Goal: Task Accomplishment & Management: Manage account settings

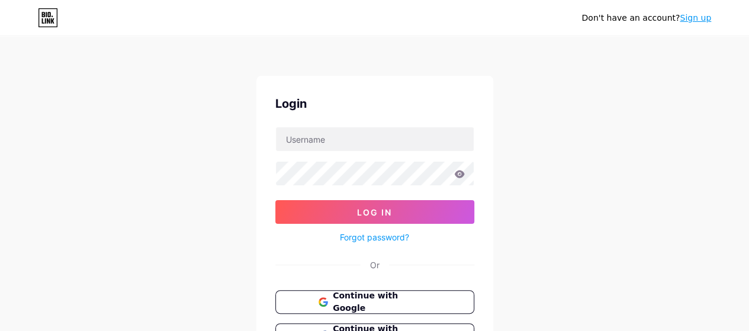
type input "nickpagliochini"
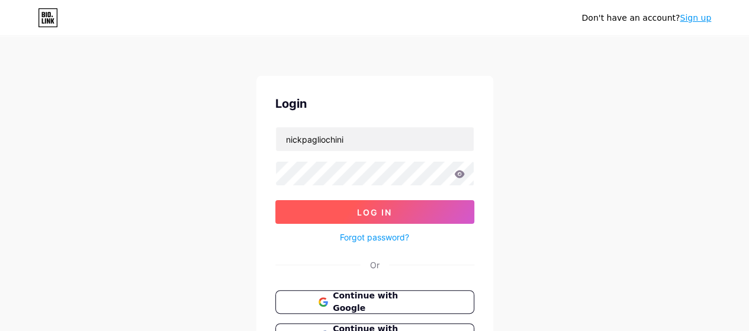
click at [384, 204] on button "Log In" at bounding box center [374, 212] width 199 height 24
click at [368, 206] on button "Log In" at bounding box center [374, 212] width 199 height 24
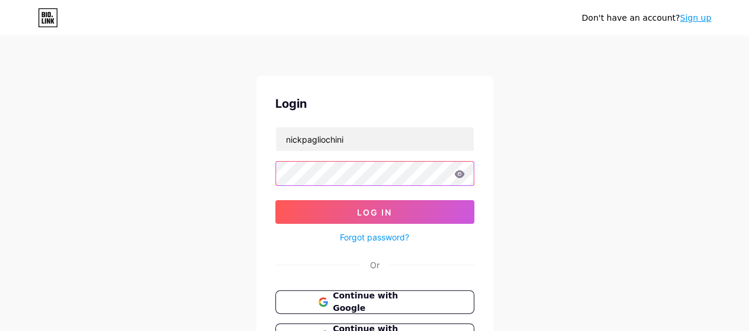
click at [275, 200] on button "Log In" at bounding box center [374, 212] width 199 height 24
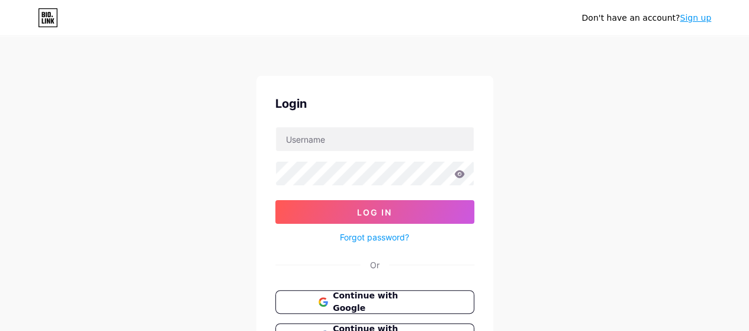
type input "nickpagliochini"
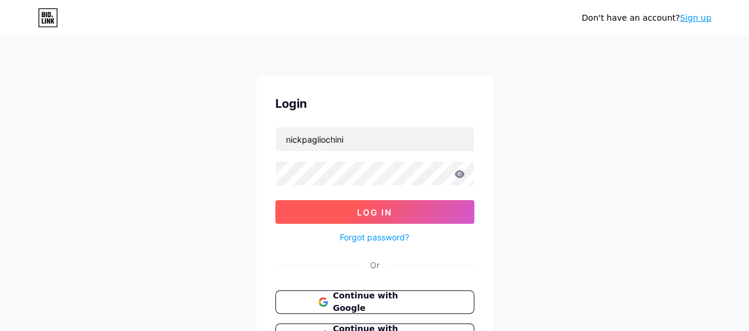
click at [358, 212] on span "Log In" at bounding box center [374, 212] width 35 height 10
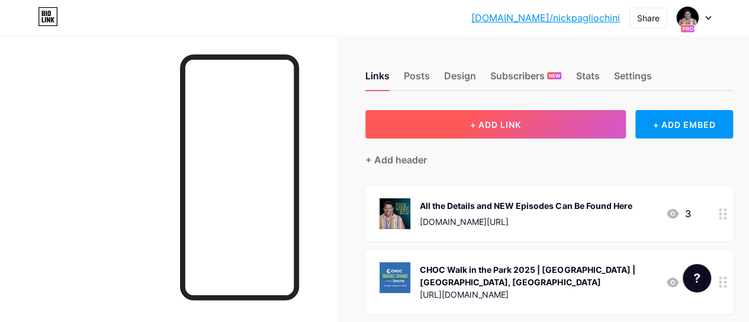
click at [419, 126] on button "+ ADD LINK" at bounding box center [495, 124] width 261 height 28
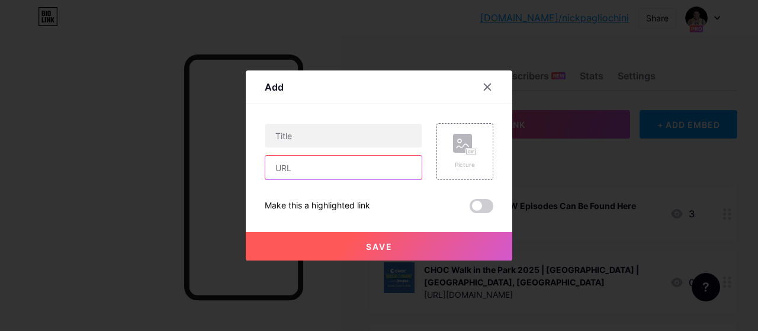
click at [310, 175] on input "text" at bounding box center [343, 168] width 156 height 24
paste input "[URL][DOMAIN_NAME]"
type input "[URL][DOMAIN_NAME]"
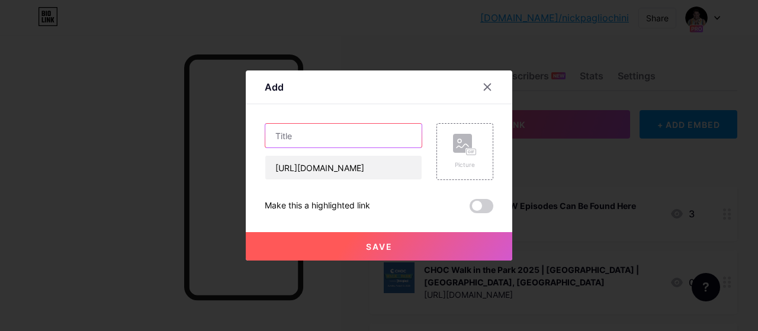
click at [327, 133] on input "text" at bounding box center [343, 136] width 156 height 24
click at [339, 133] on input "Midsummer Scream | Long Beach, CA" at bounding box center [343, 136] width 156 height 24
type input "Midsummer Scream 2025 | Long Beach, CA"
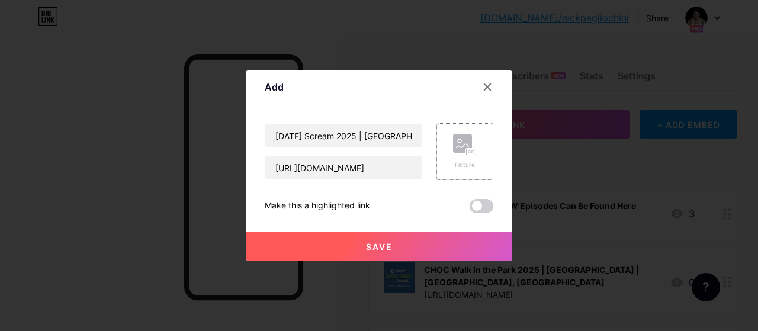
click at [453, 146] on rect at bounding box center [462, 143] width 19 height 19
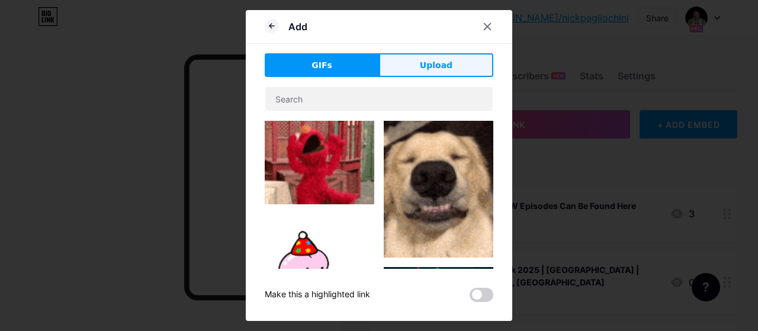
click at [414, 73] on button "Upload" at bounding box center [436, 65] width 114 height 24
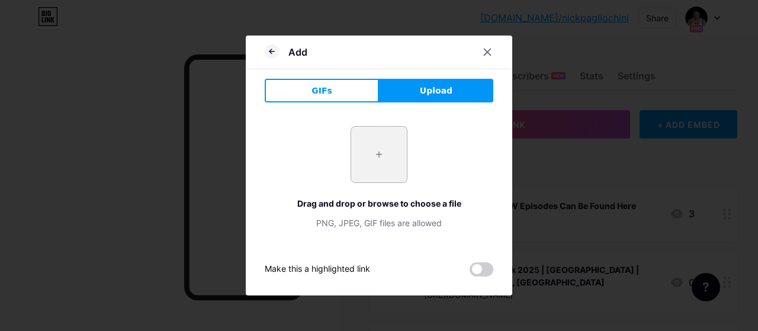
click at [385, 151] on input "file" at bounding box center [379, 155] width 56 height 56
type input "C:\fakepath\midsummer-scream-2025.jpg"
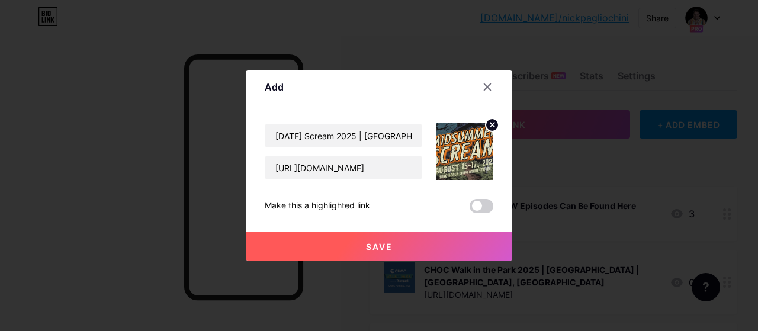
click at [351, 243] on button "Save" at bounding box center [379, 246] width 267 height 28
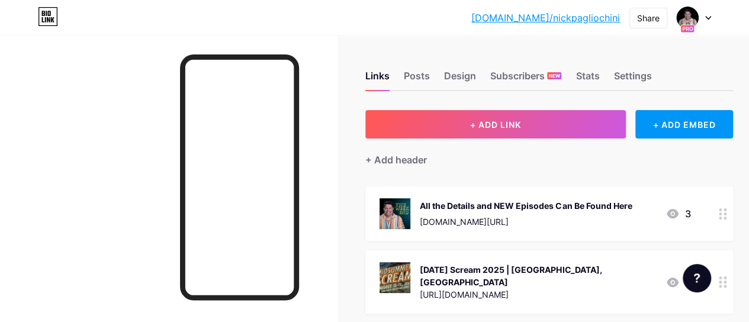
click at [727, 217] on circle at bounding box center [725, 218] width 3 height 3
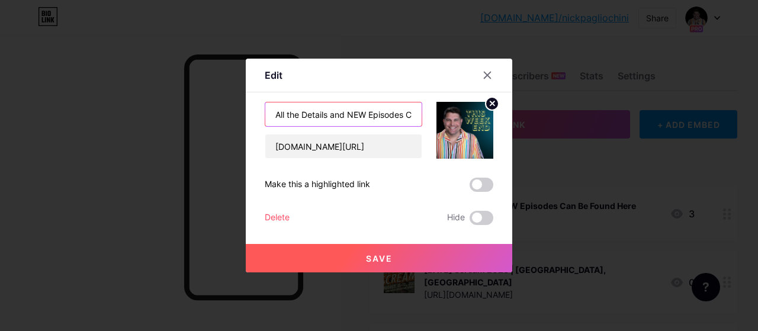
click at [353, 112] on input "All the Details and NEW Episodes Can Be Found Here" at bounding box center [343, 114] width 156 height 24
click at [290, 119] on input "All the Details and Episodes Can Be Found Here" at bounding box center [343, 114] width 156 height 24
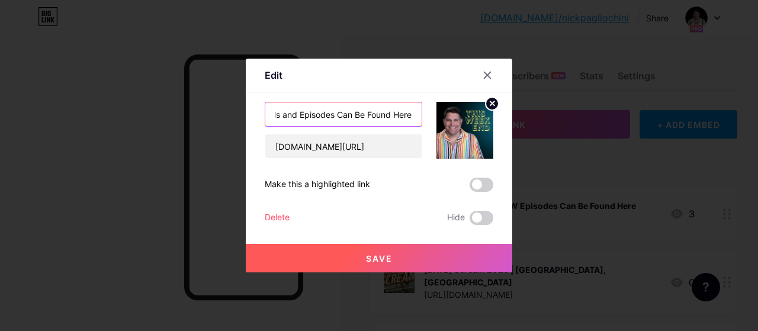
type input "All Details and Episodes Can Be Found Here"
click at [376, 255] on span "Save" at bounding box center [379, 258] width 27 height 10
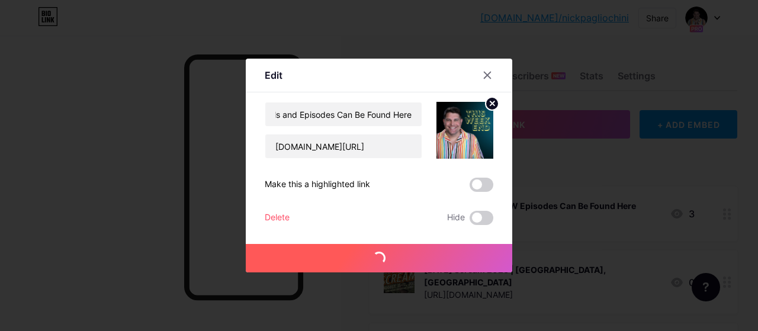
scroll to position [0, 0]
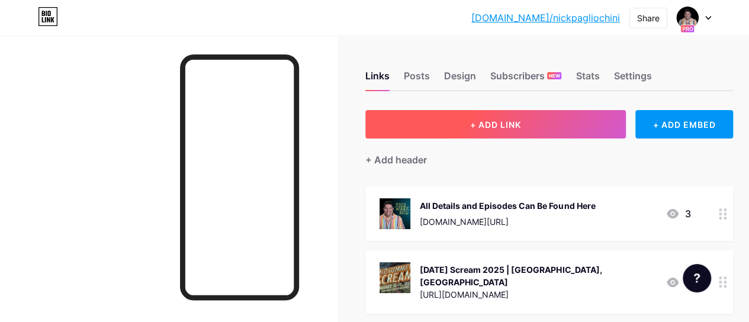
click at [473, 123] on button "+ ADD LINK" at bounding box center [495, 124] width 261 height 28
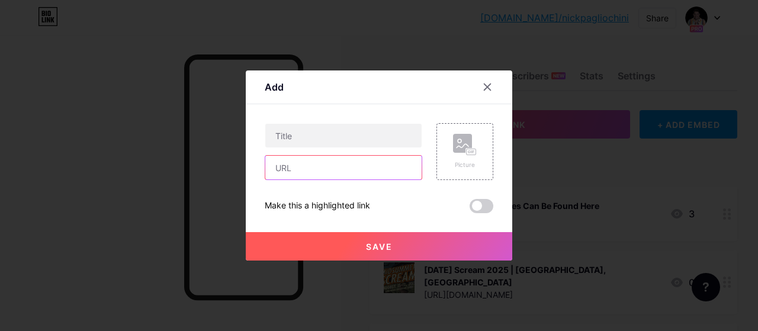
click at [313, 177] on input "text" at bounding box center [343, 168] width 156 height 24
paste input "[URL][DOMAIN_NAME]"
type input "[URL][DOMAIN_NAME]"
paste input "https://disneyland.disney.go.com/events-tours/disney-california-adventure/oogie…"
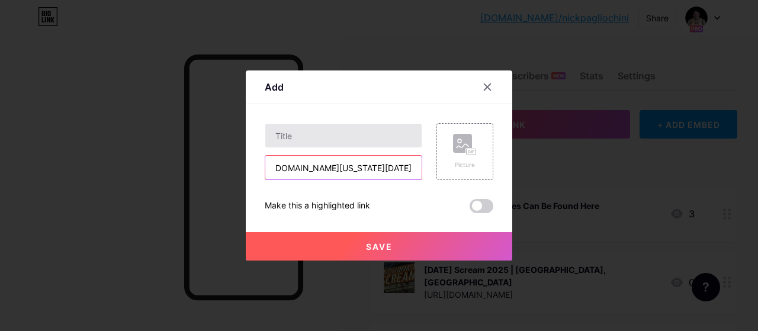
type input "https://disneyland.disney.go.com/events-tours/disney-california-adventure/oogie…"
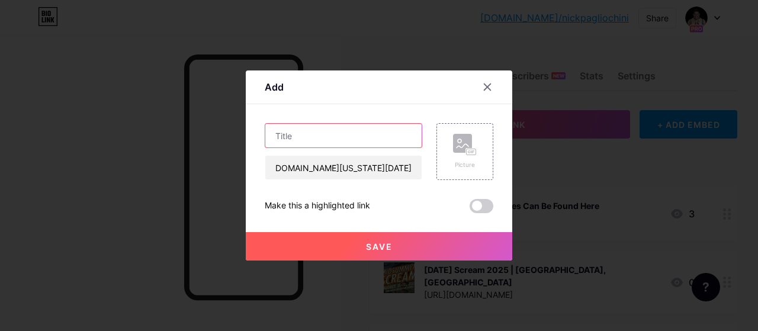
click at [303, 127] on input "text" at bounding box center [343, 136] width 156 height 24
type input "Oogie Boogie Bash 2025 | Disney California Adventure | Anaheim, CA"
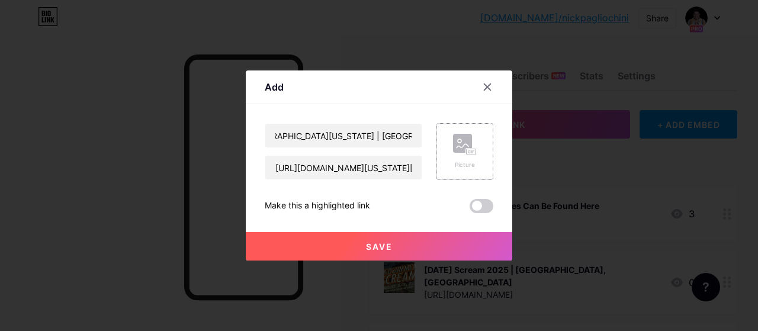
click at [461, 153] on icon at bounding box center [465, 145] width 24 height 22
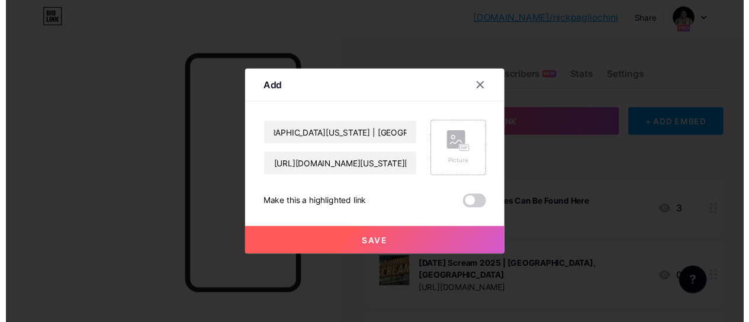
scroll to position [0, 0]
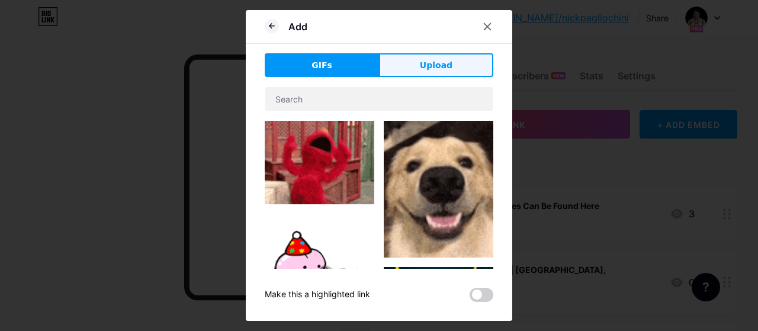
click at [442, 66] on span "Upload" at bounding box center [436, 65] width 33 height 12
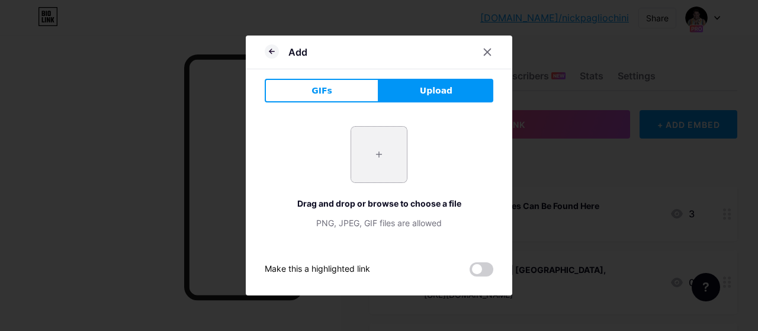
click at [381, 142] on input "file" at bounding box center [379, 155] width 56 height 56
type input "C:\fakepath\OCR-L-THEME-PARK-HAUNTS-0904-06-1.webp"
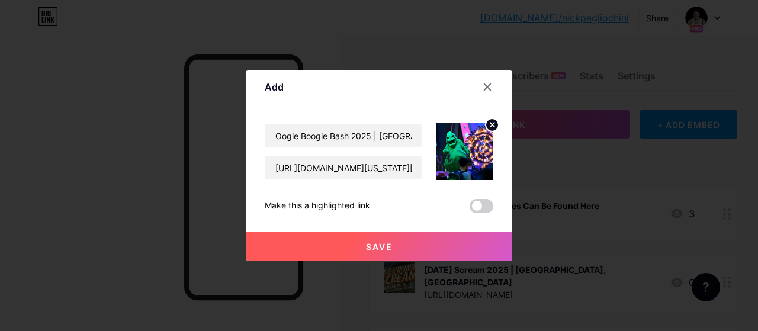
click at [376, 246] on span "Save" at bounding box center [379, 247] width 27 height 10
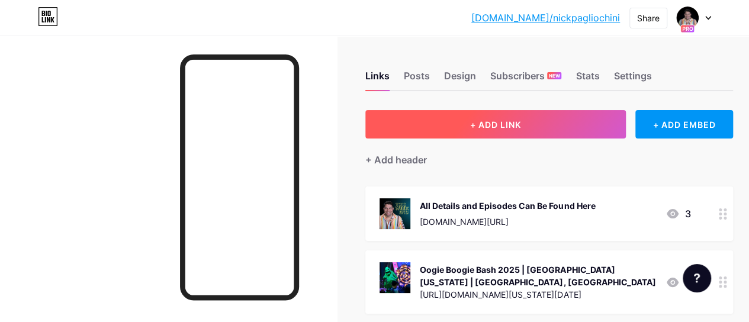
click at [468, 123] on button "+ ADD LINK" at bounding box center [495, 124] width 261 height 28
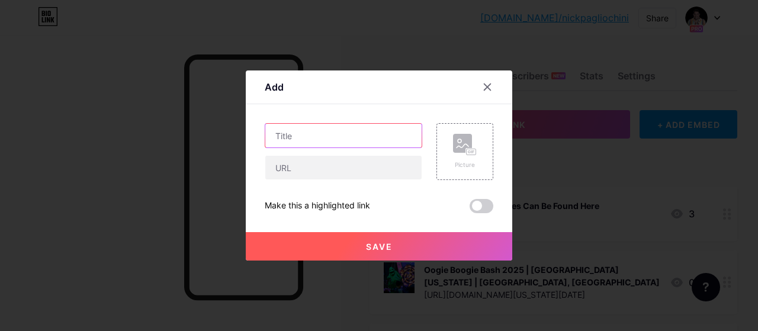
click at [275, 135] on input "text" at bounding box center [343, 136] width 156 height 24
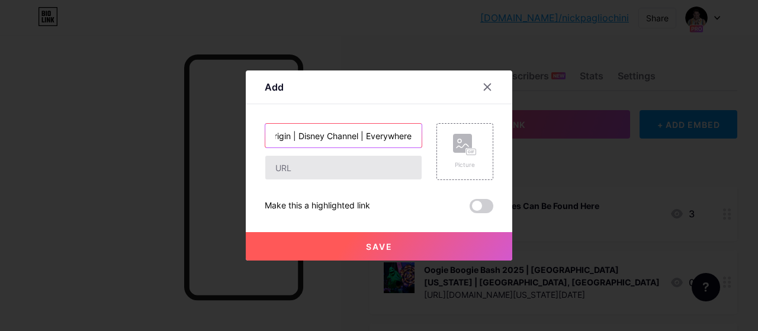
type input "Summerween Origin | Disney Channel | Everywhere"
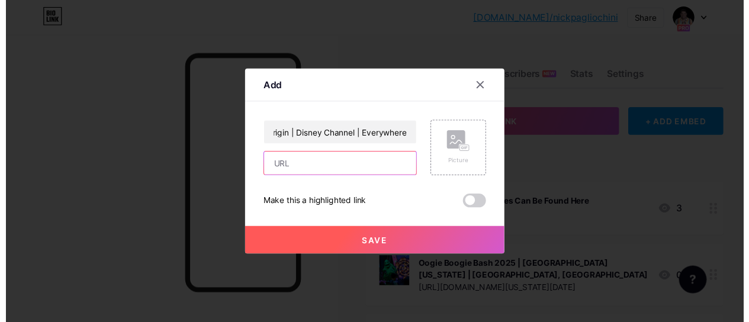
scroll to position [0, 0]
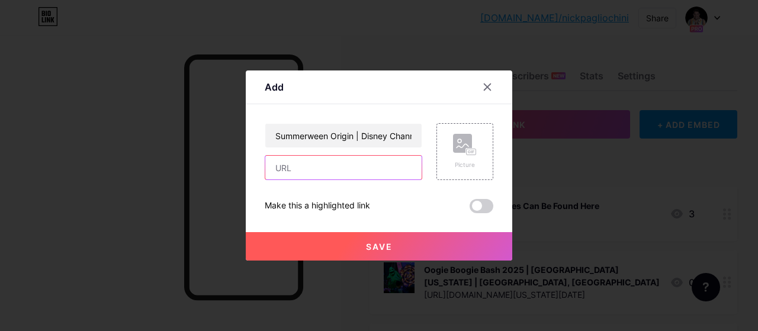
click at [277, 158] on input "text" at bounding box center [343, 168] width 156 height 24
paste input "https://youtu.be/-SNEwiG98SM"
type input "https://youtu.be/-SNEwiG98SM"
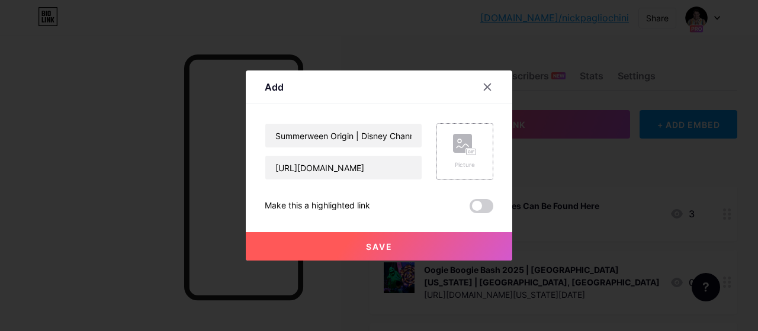
click at [439, 146] on div "Picture" at bounding box center [464, 151] width 57 height 57
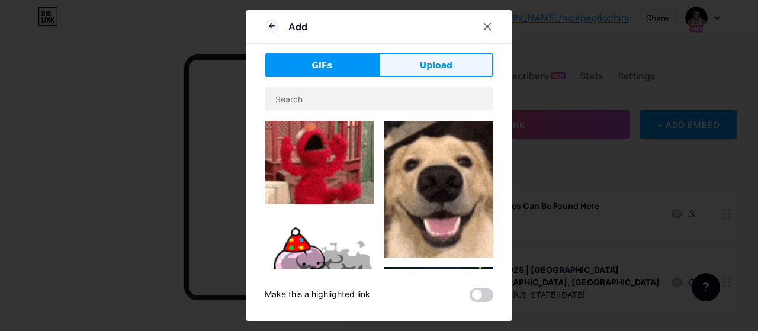
click at [438, 74] on button "Upload" at bounding box center [436, 65] width 114 height 24
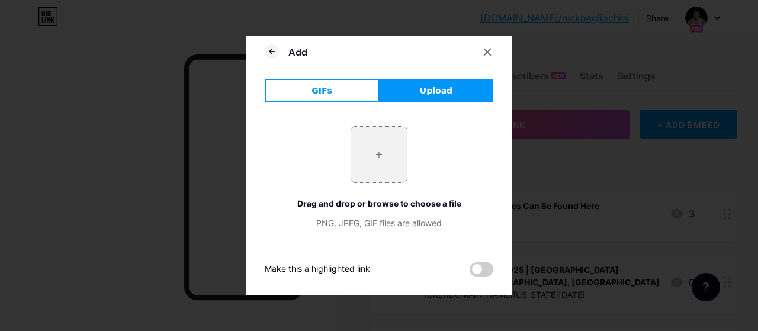
click at [394, 137] on input "file" at bounding box center [379, 155] width 56 height 56
type input "C:\fakepath\S1e12_tricksterreveal.webp"
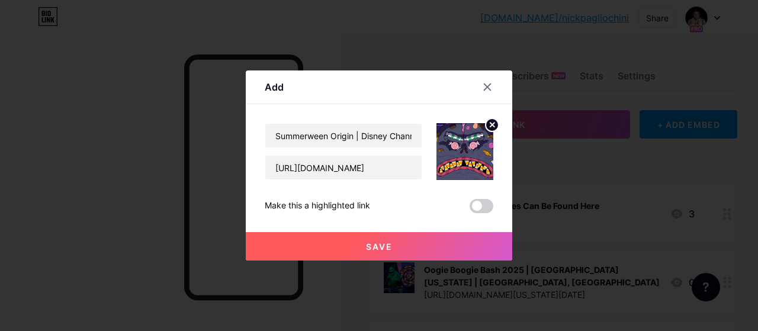
click at [359, 243] on button "Save" at bounding box center [379, 246] width 267 height 28
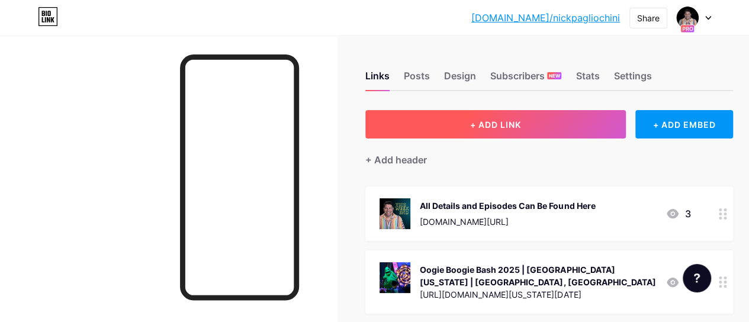
click at [432, 114] on button "+ ADD LINK" at bounding box center [495, 124] width 261 height 28
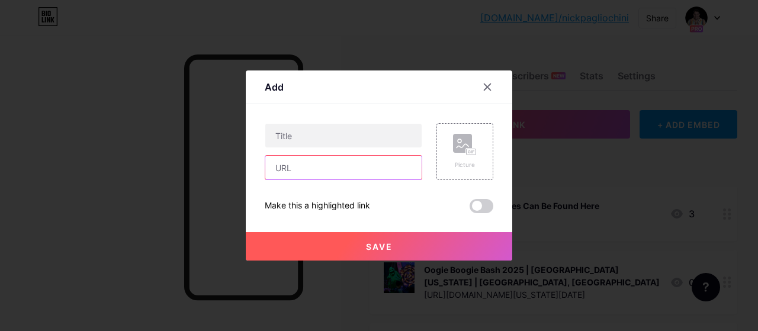
click at [321, 172] on input "text" at bounding box center [343, 168] width 156 height 24
paste input "https://ocfair.com/oc-fair/"
type input "https://ocfair.com/oc-fair/"
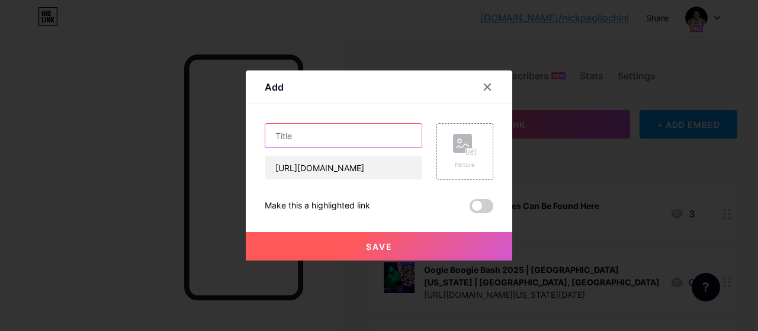
click at [343, 133] on input "text" at bounding box center [343, 136] width 156 height 24
type input ""Find Your Happy" OC Fair | Costa Mesa, CA"
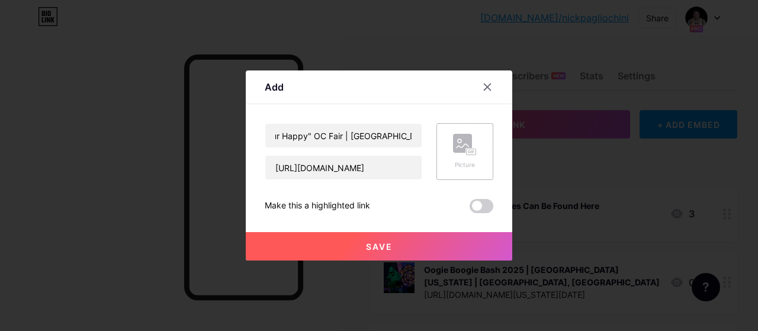
click at [473, 152] on icon at bounding box center [474, 151] width 2 height 3
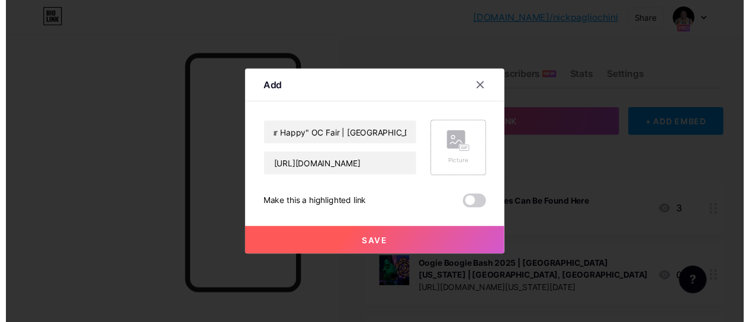
scroll to position [0, 0]
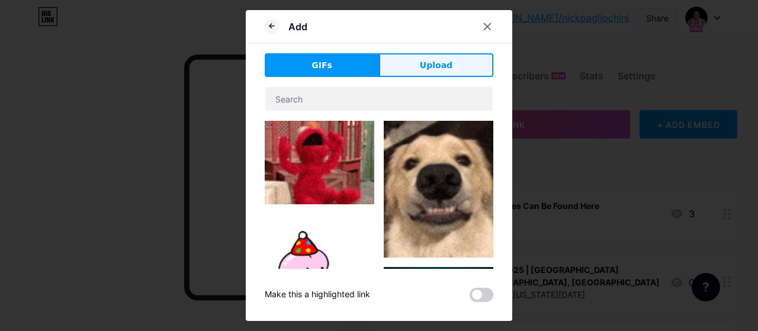
click at [431, 56] on button "Upload" at bounding box center [436, 65] width 114 height 24
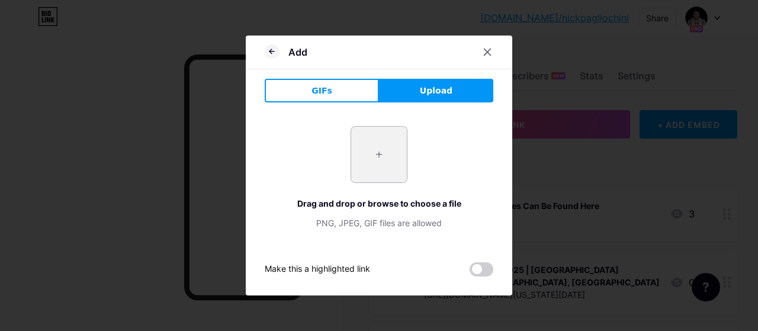
click at [399, 140] on input "file" at bounding box center [379, 155] width 56 height 56
type input "C:\fakepath\event-featured-oc-fair-2025.jpg"
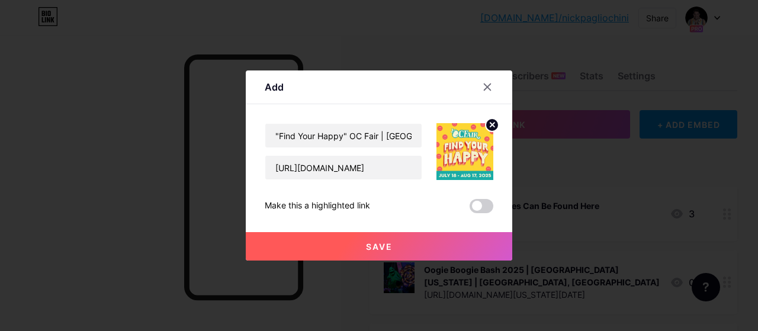
click at [380, 242] on span "Save" at bounding box center [379, 247] width 27 height 10
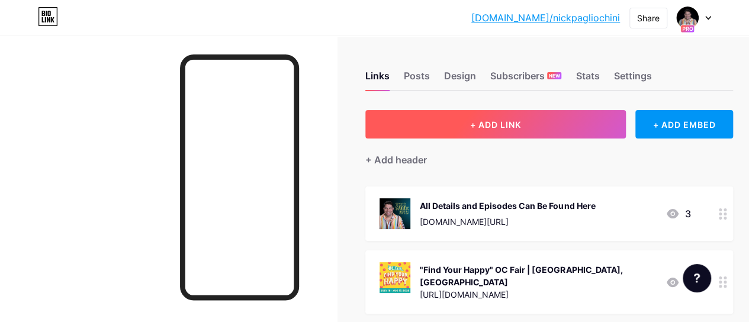
click at [449, 117] on button "+ ADD LINK" at bounding box center [495, 124] width 261 height 28
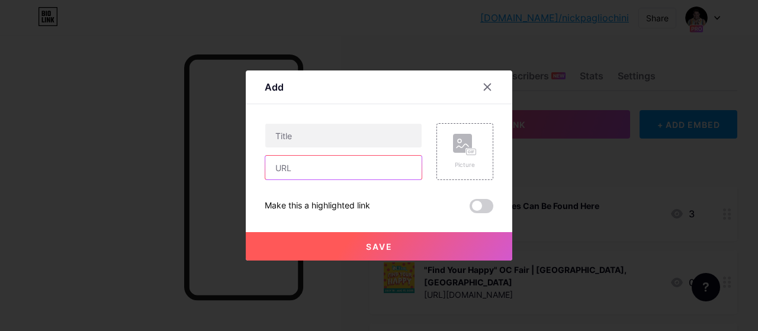
click at [303, 177] on input "text" at bounding box center [343, 168] width 156 height 24
paste input "https://molaa.org/events/2025/8/13/dance-molaa"
type input "https://molaa.org/events/2025/8/13/dance-molaa"
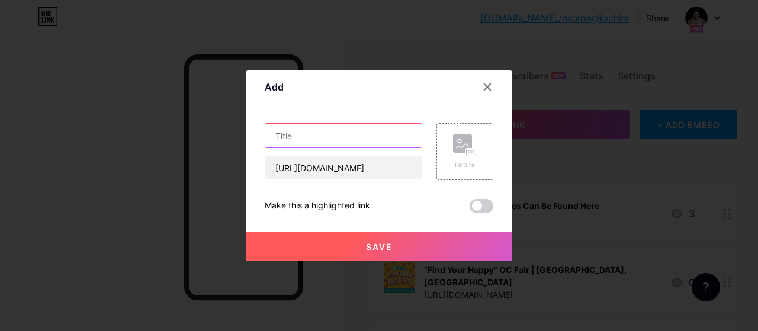
click at [342, 132] on input "text" at bounding box center [343, 136] width 156 height 24
type input "D"
type input "Dancing at molaa | Long Beach, CA"
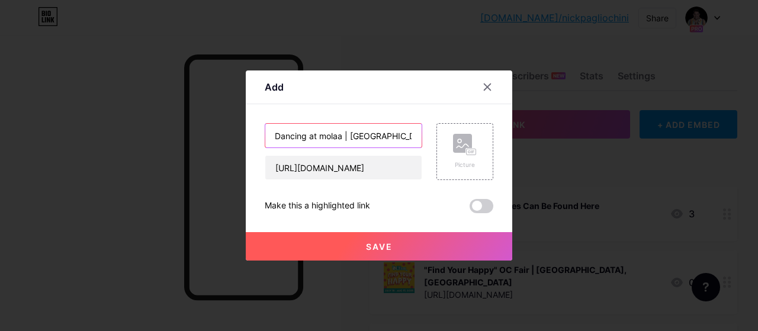
scroll to position [0, 0]
click at [477, 152] on div "Picture" at bounding box center [464, 151] width 57 height 57
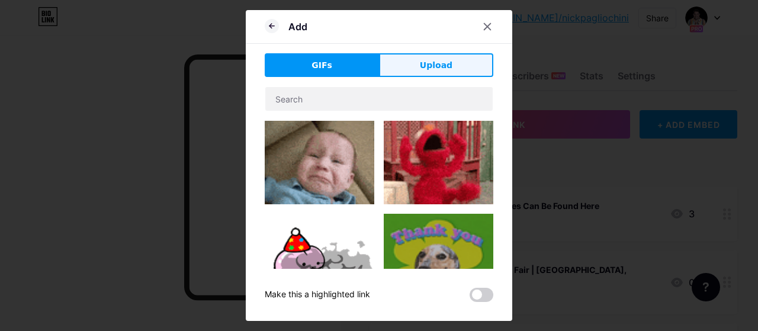
click at [428, 59] on span "Upload" at bounding box center [436, 65] width 33 height 12
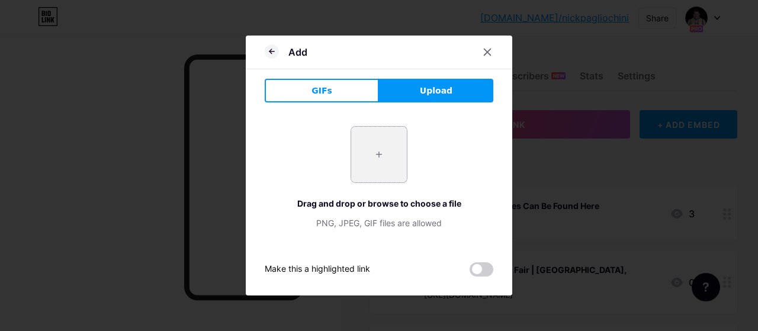
click at [373, 165] on input "file" at bounding box center [379, 155] width 56 height 56
type input "C:\fakepath\dance+Webpage+Banner.webp"
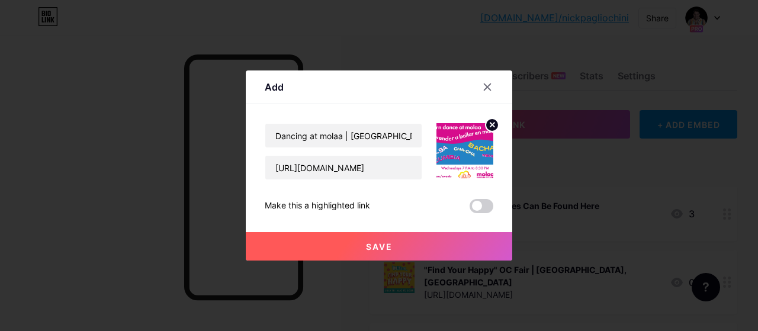
click at [344, 241] on button "Save" at bounding box center [379, 246] width 267 height 28
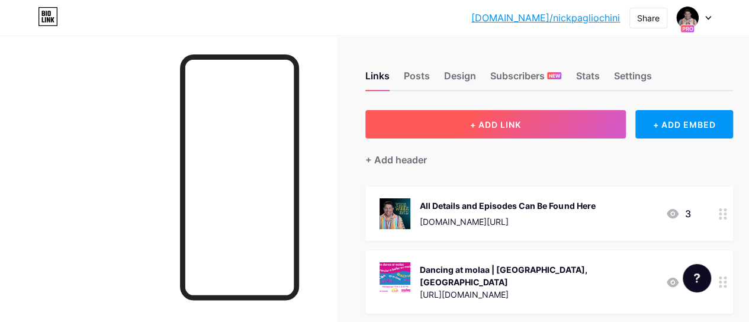
click at [449, 124] on button "+ ADD LINK" at bounding box center [495, 124] width 261 height 28
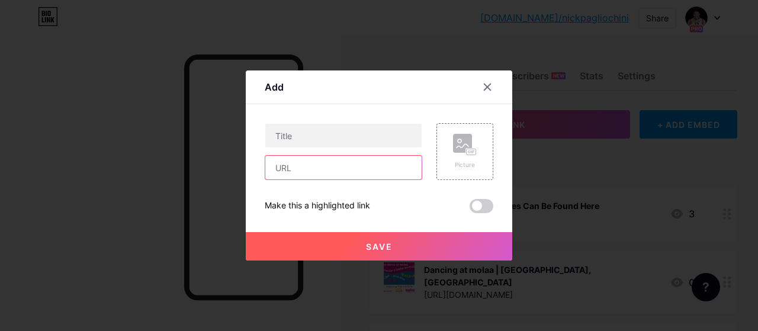
click at [316, 162] on input "text" at bounding box center [343, 168] width 156 height 24
paste input "https://www.poltergeisthouse.com/"
type input "https://www.poltergeisthouse.com/"
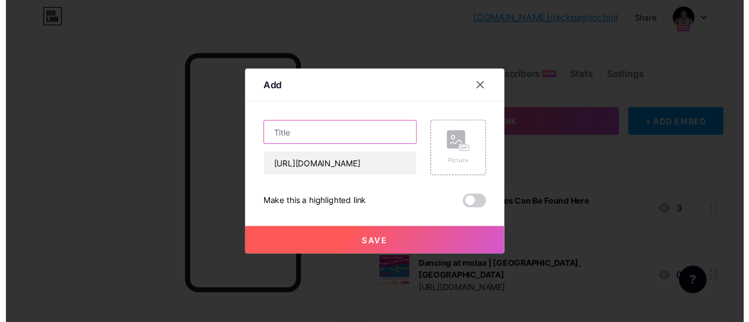
scroll to position [0, 0]
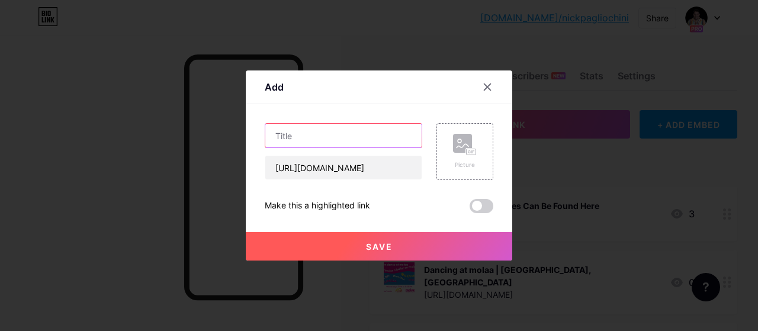
click at [341, 138] on input "text" at bounding box center [343, 136] width 156 height 24
type input "Poltergeist House | Simi Valley, CA"
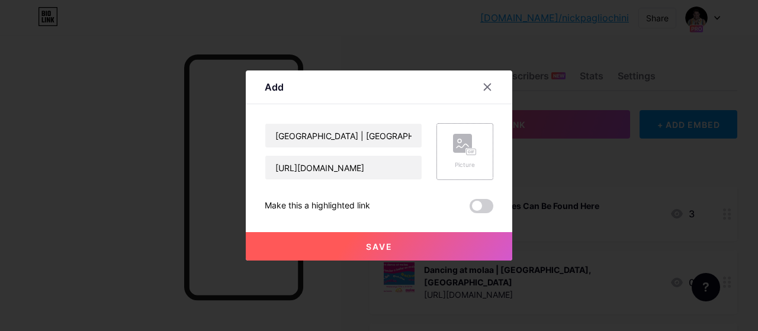
click at [458, 146] on icon at bounding box center [463, 146] width 12 height 4
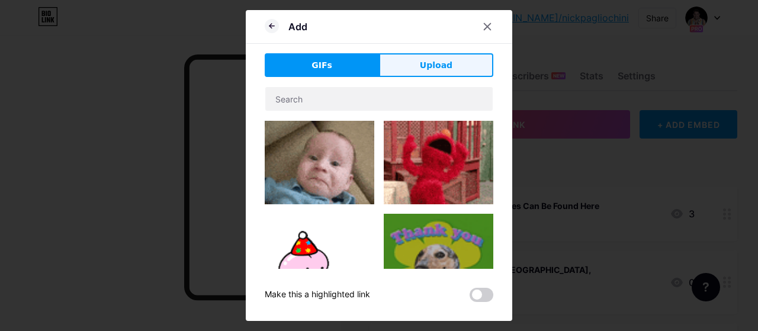
click at [433, 60] on span "Upload" at bounding box center [436, 65] width 33 height 12
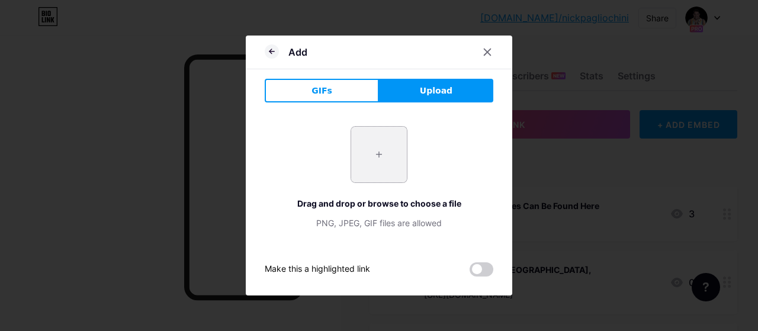
click at [384, 140] on input "file" at bounding box center [379, 155] width 56 height 56
type input "C:\fakepath\9d613429-799f-43f3-b110-0f53f62fef5a.webp"
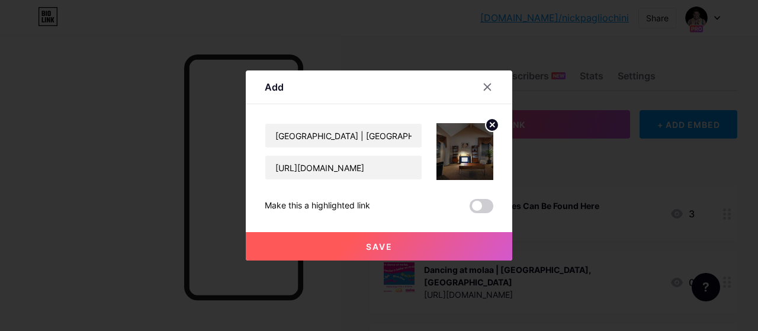
click at [438, 246] on button "Save" at bounding box center [379, 246] width 267 height 28
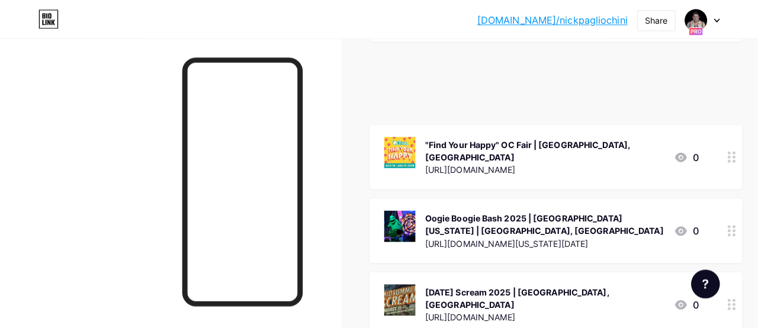
scroll to position [353, 0]
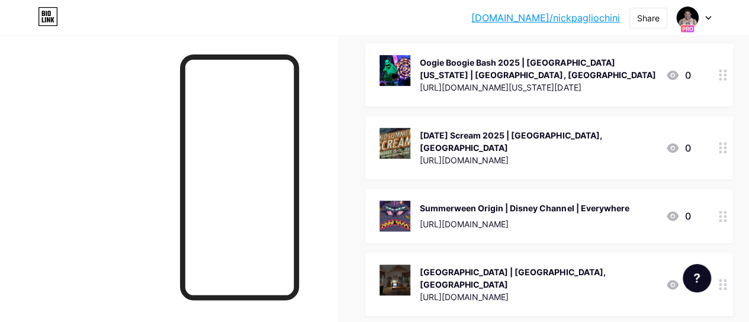
click at [583, 218] on div "https://youtu.be/-SNEwiG98SM" at bounding box center [524, 224] width 209 height 12
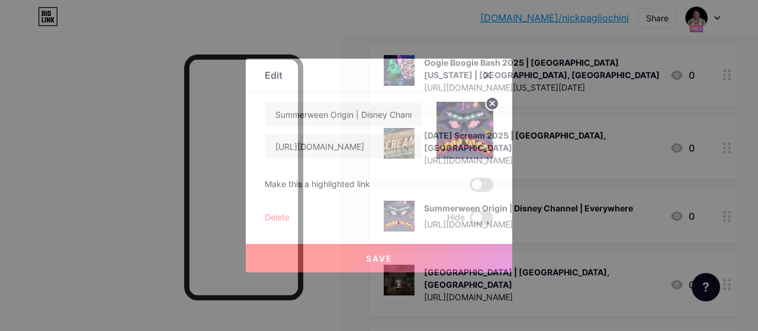
click at [583, 200] on div at bounding box center [379, 165] width 758 height 331
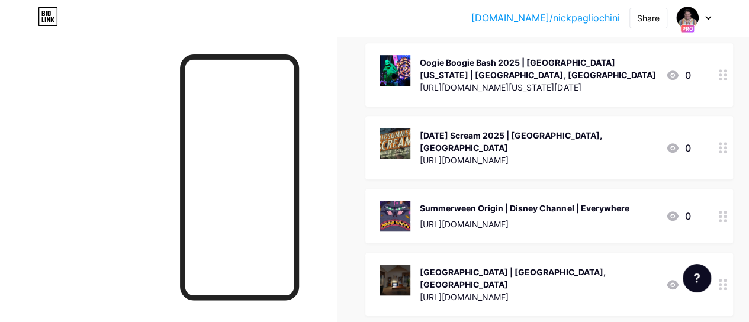
click at [584, 218] on div "https://youtu.be/-SNEwiG98SM" at bounding box center [524, 224] width 209 height 12
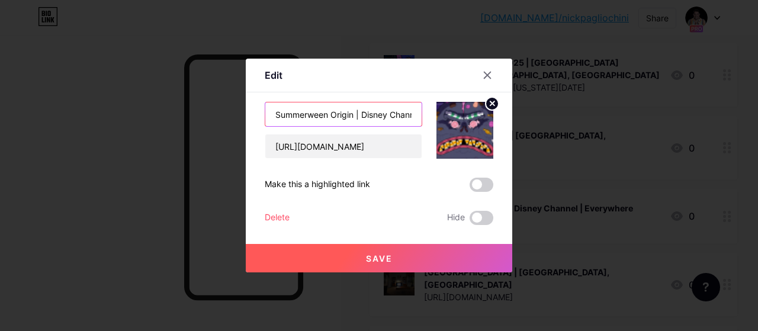
click at [348, 117] on input "Summerween Origin | Disney Channel | Everywhere" at bounding box center [343, 114] width 156 height 24
type input "Summerween Origin | Gravity Falls - Disney Channel | Everywhere"
click at [366, 260] on span "Save" at bounding box center [379, 258] width 27 height 10
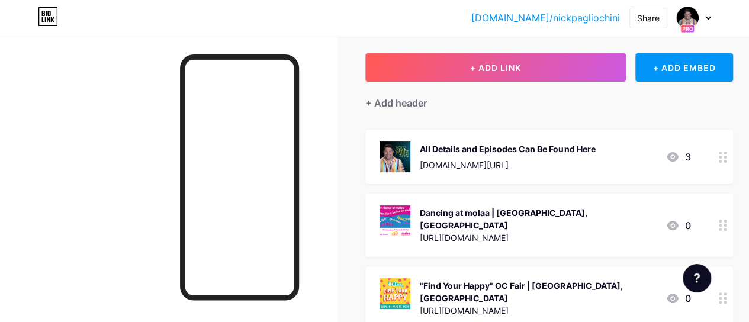
scroll to position [0, 0]
